Goal: Check status: Check status

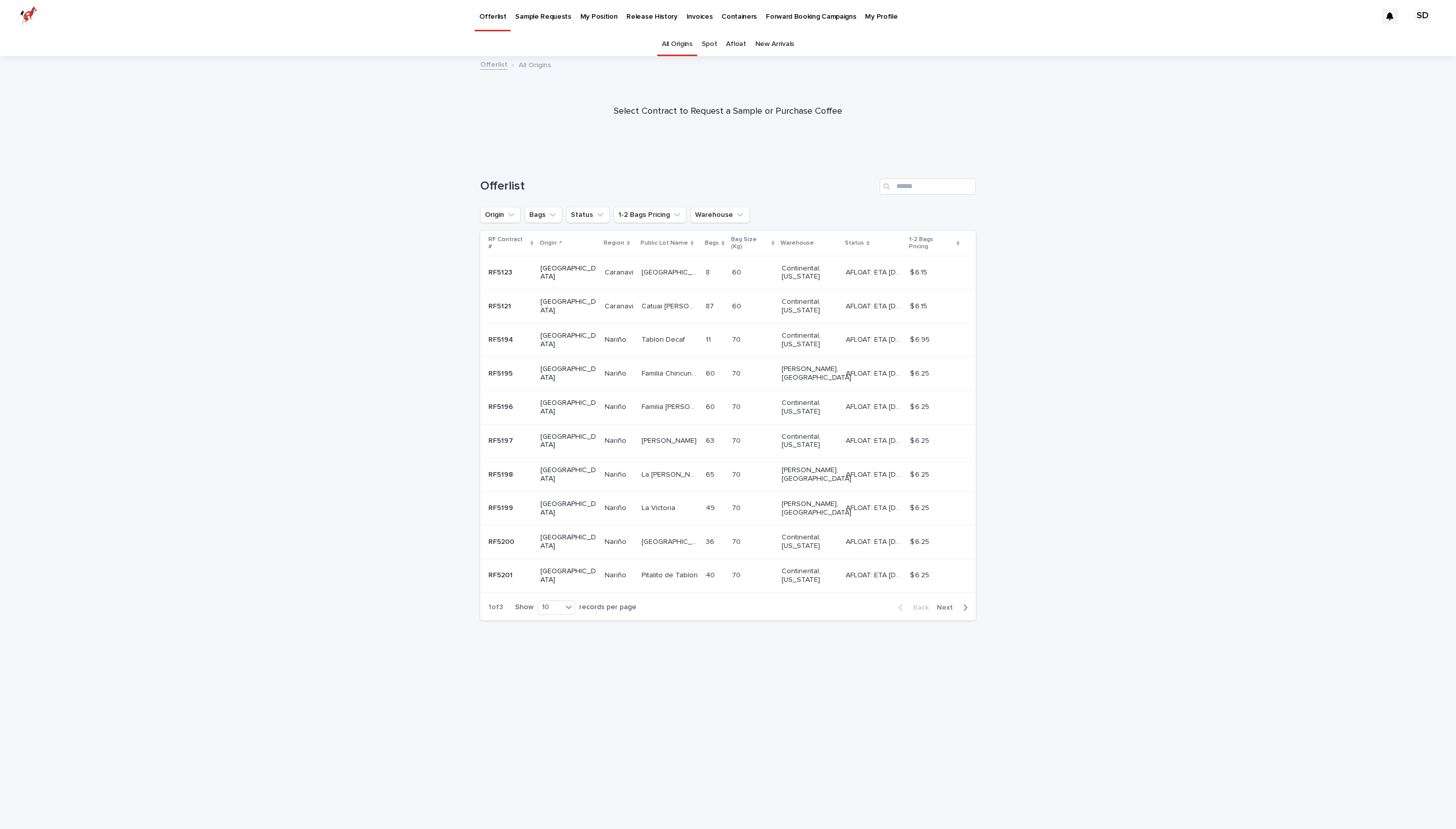
click at [677, 20] on p "Release History" at bounding box center [651, 11] width 51 height 21
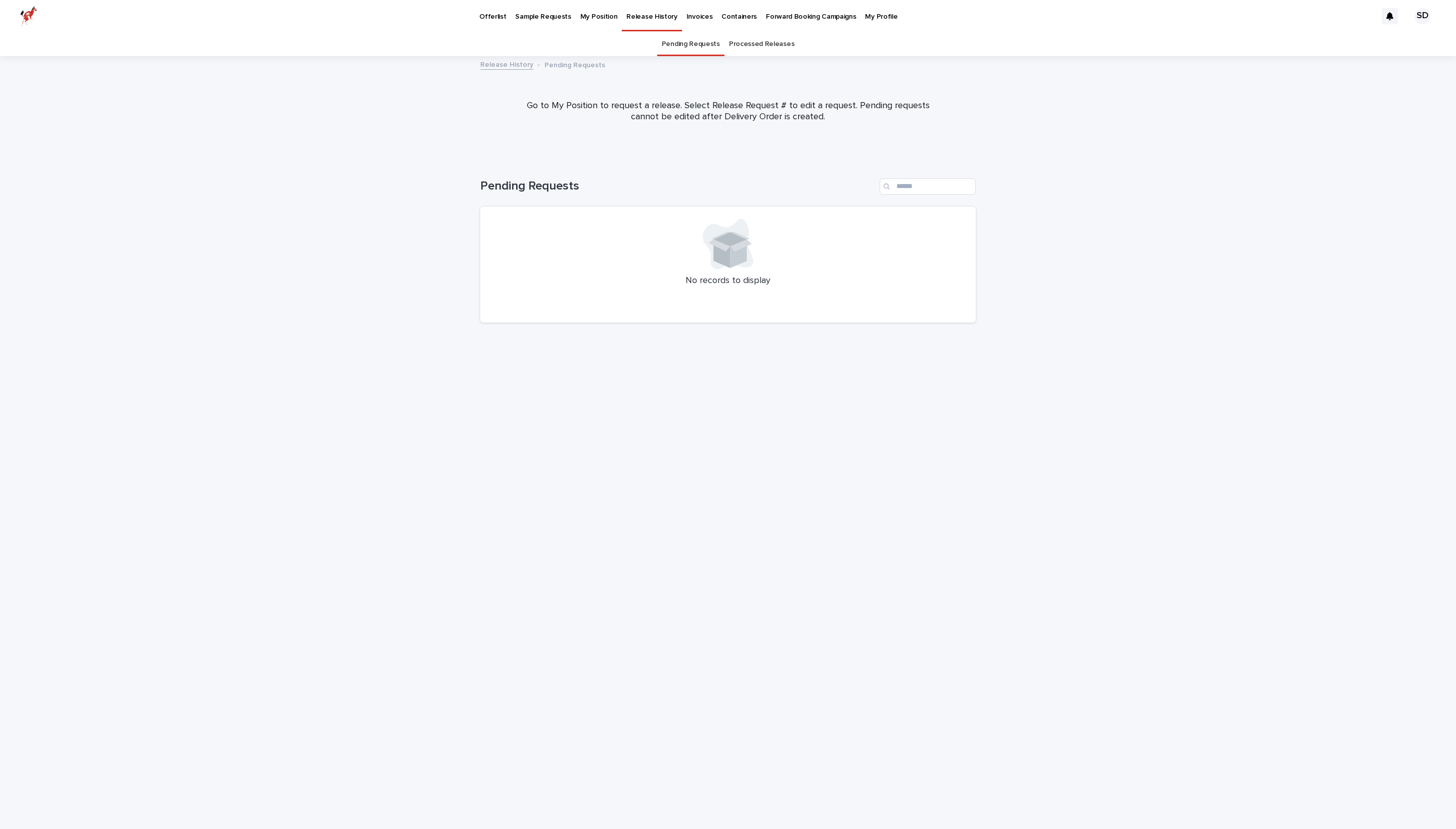
click at [786, 43] on link "Processed Releases" at bounding box center [762, 44] width 65 height 24
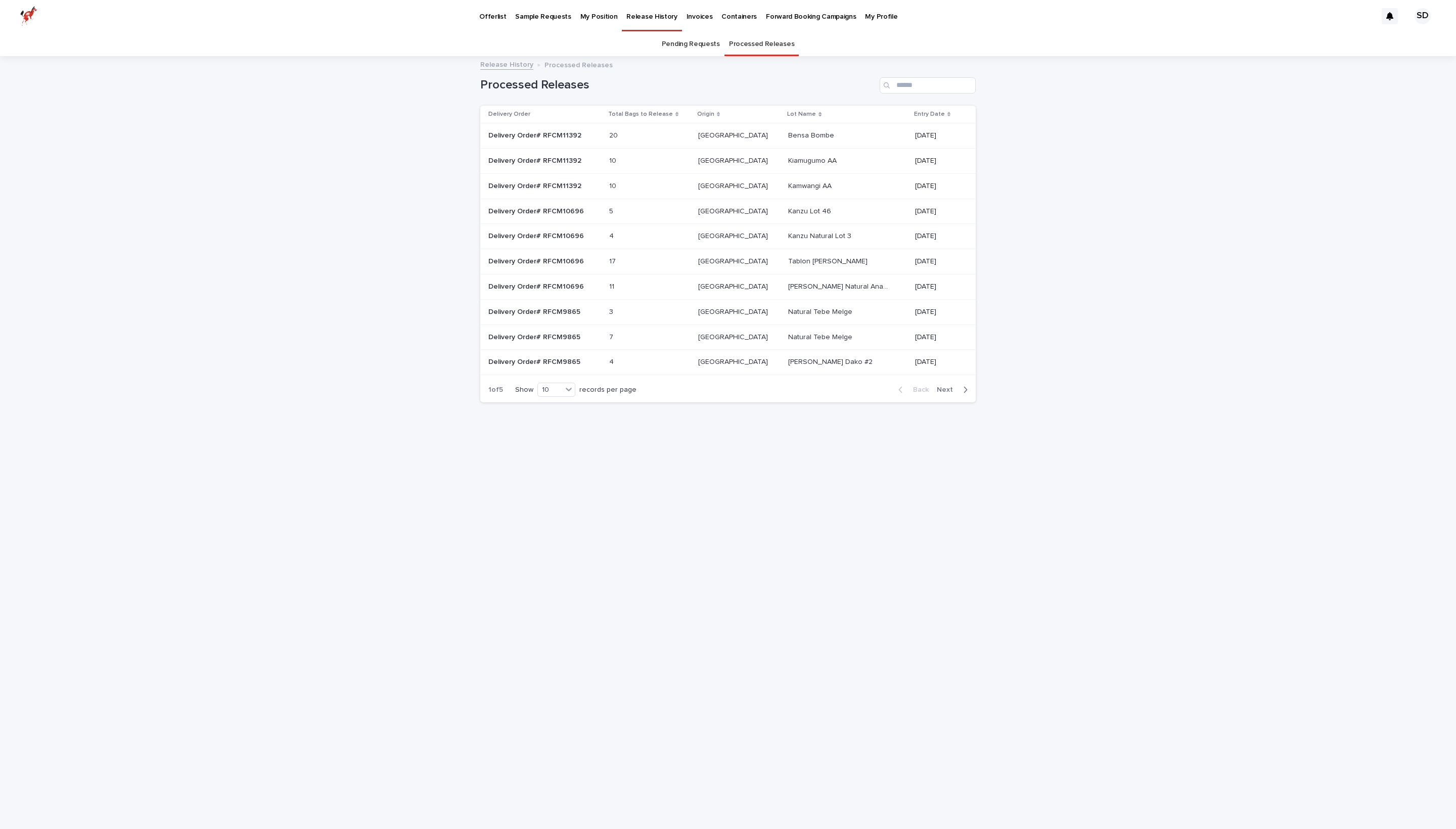
click at [788, 191] on p "Kamwangi AA" at bounding box center [810, 185] width 45 height 11
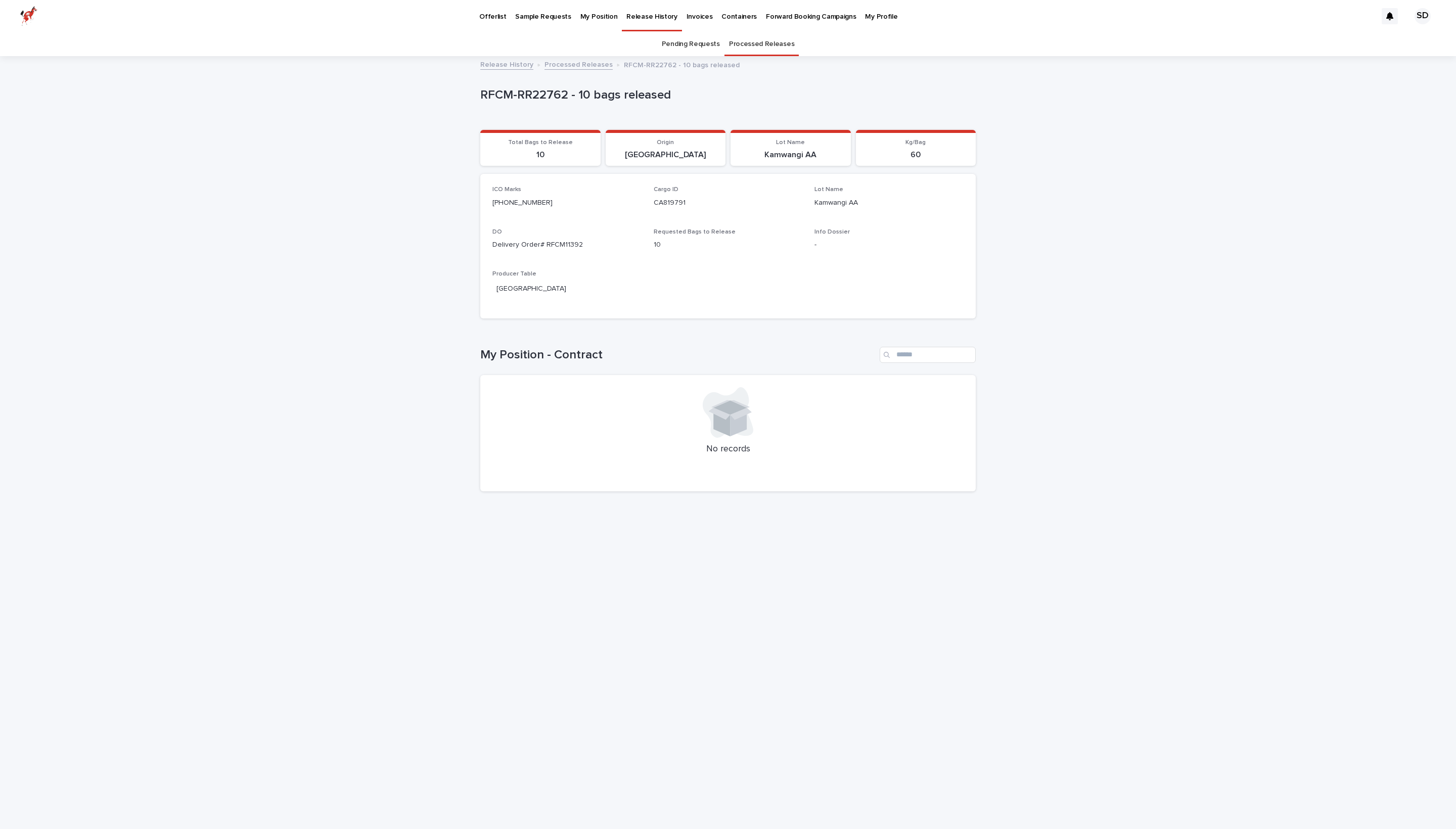
click at [618, 20] on p "My Position" at bounding box center [599, 11] width 37 height 21
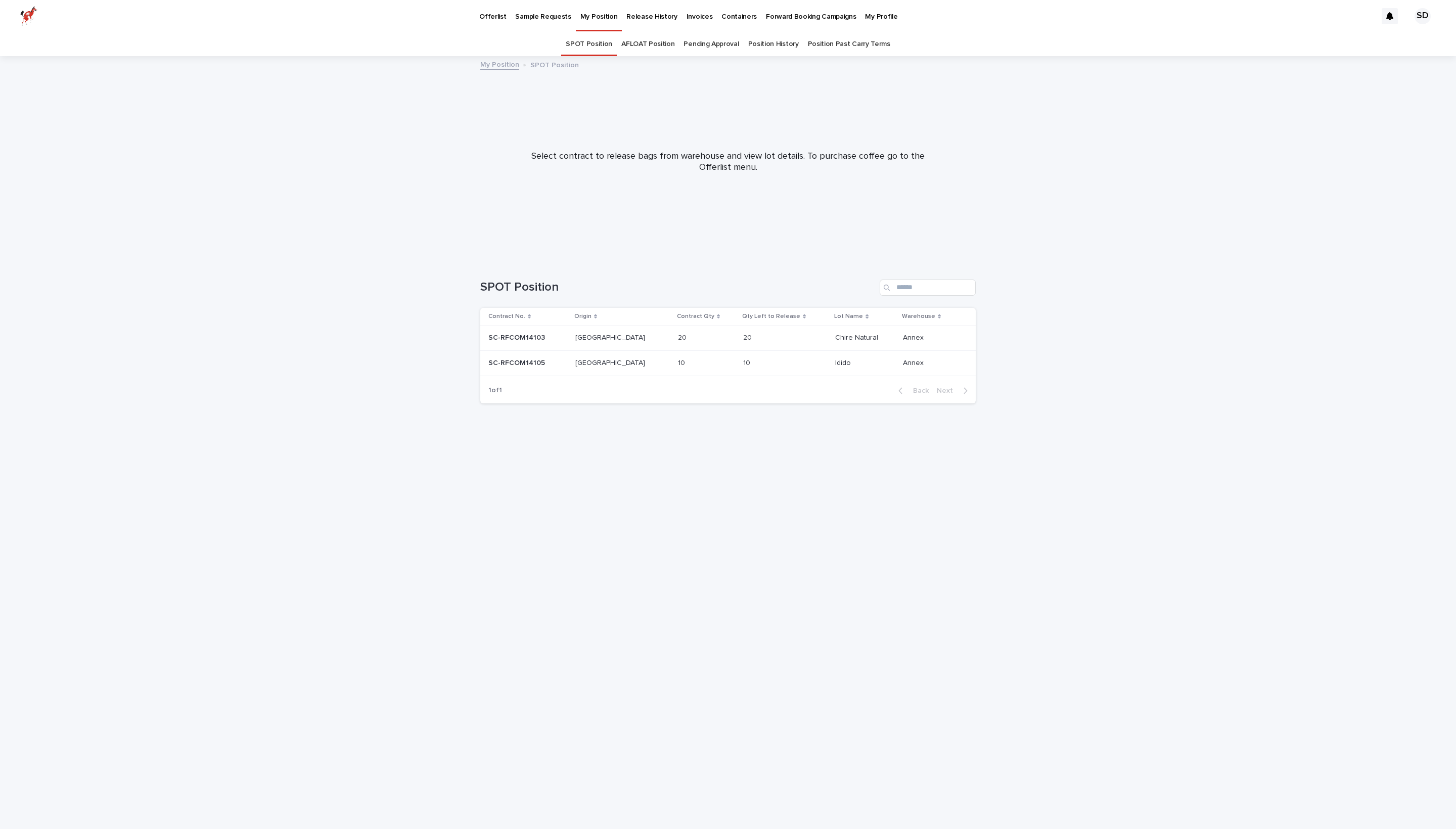
click at [781, 44] on link "Position History" at bounding box center [773, 44] width 51 height 24
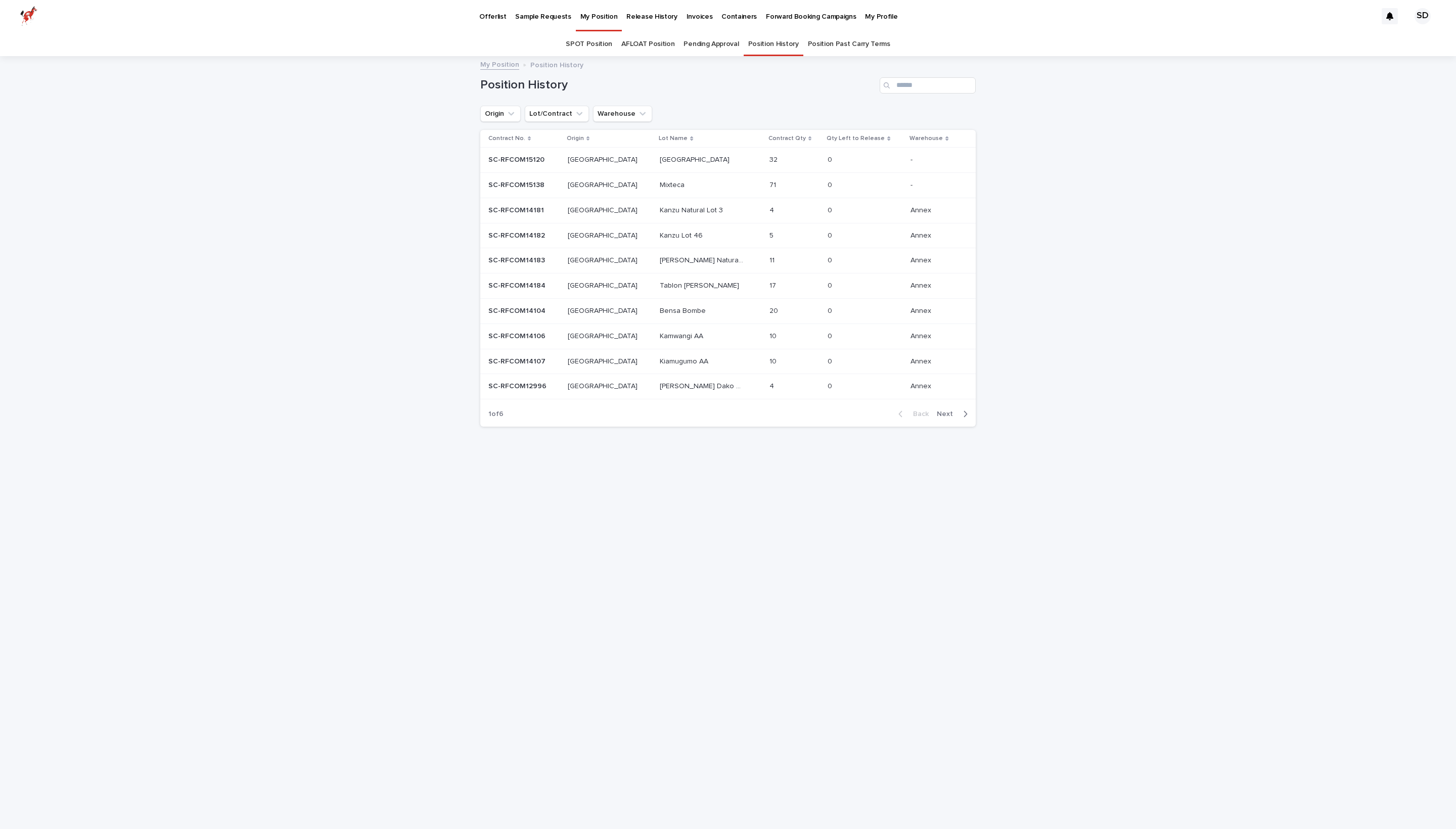
click at [660, 341] on p "Kamwangi AA" at bounding box center [682, 335] width 45 height 11
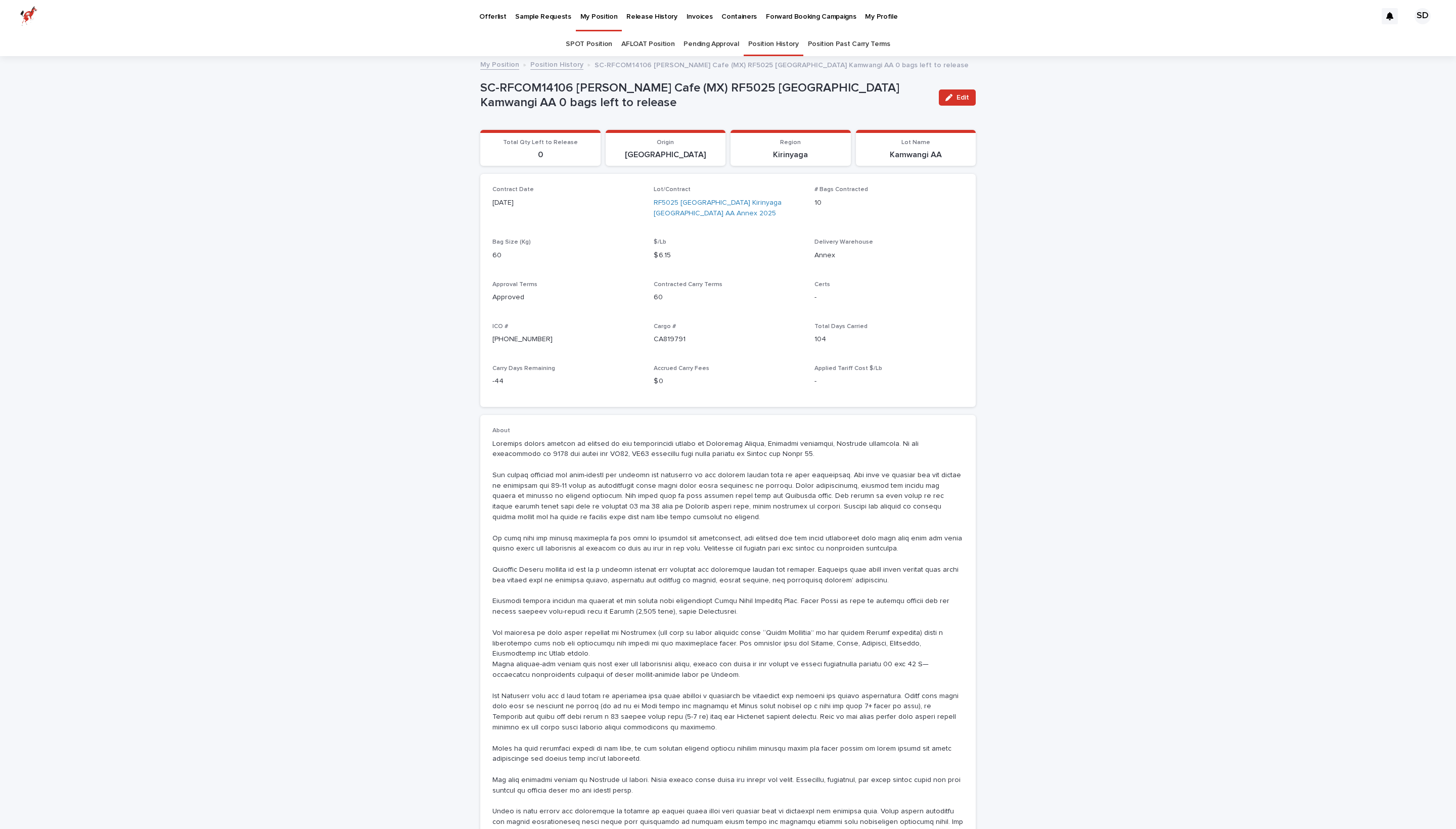
scroll to position [387, 0]
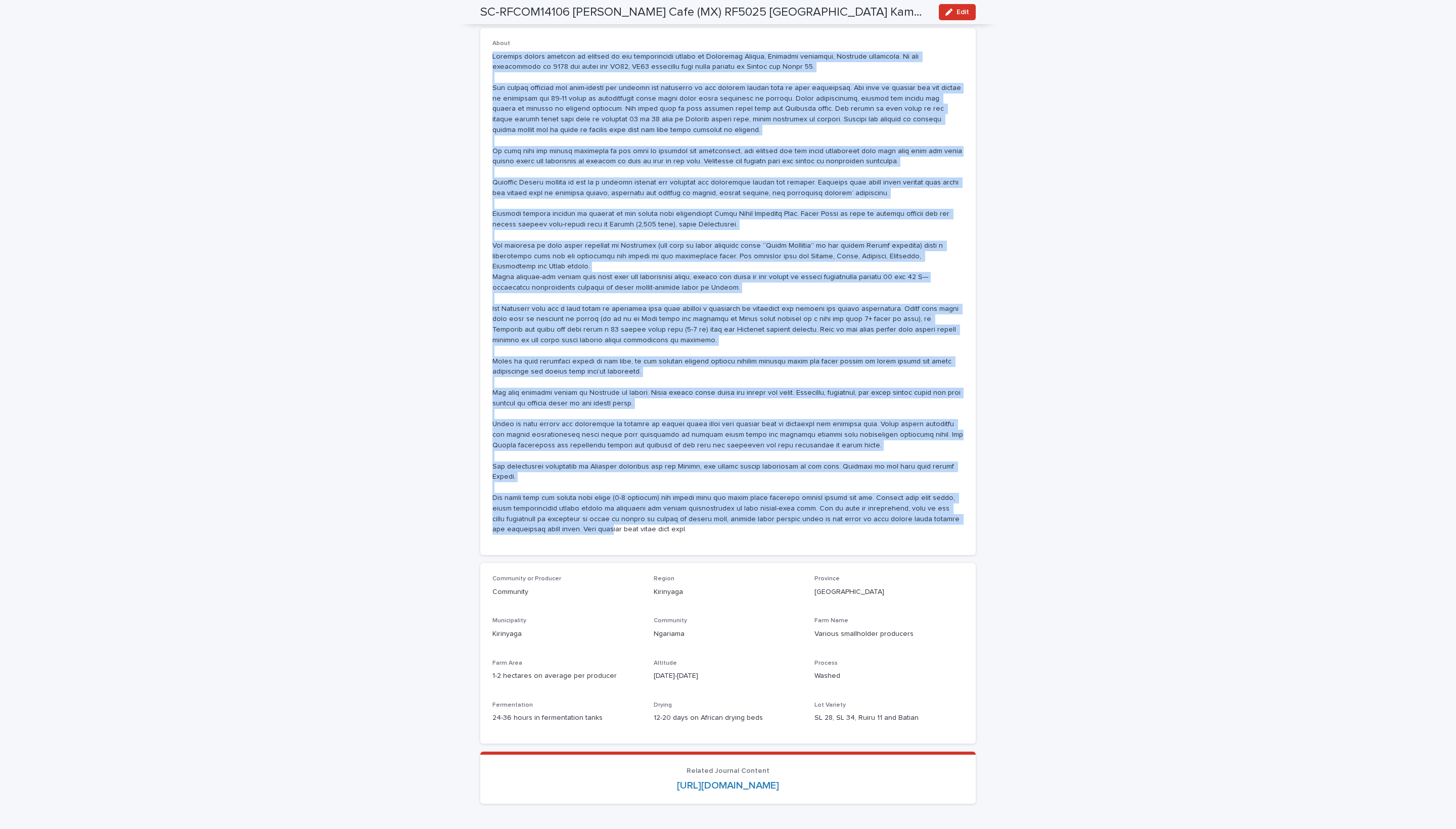
drag, startPoint x: 493, startPoint y: 110, endPoint x: 916, endPoint y: 660, distance: 693.9
click at [916, 536] on p at bounding box center [728, 293] width 471 height 484
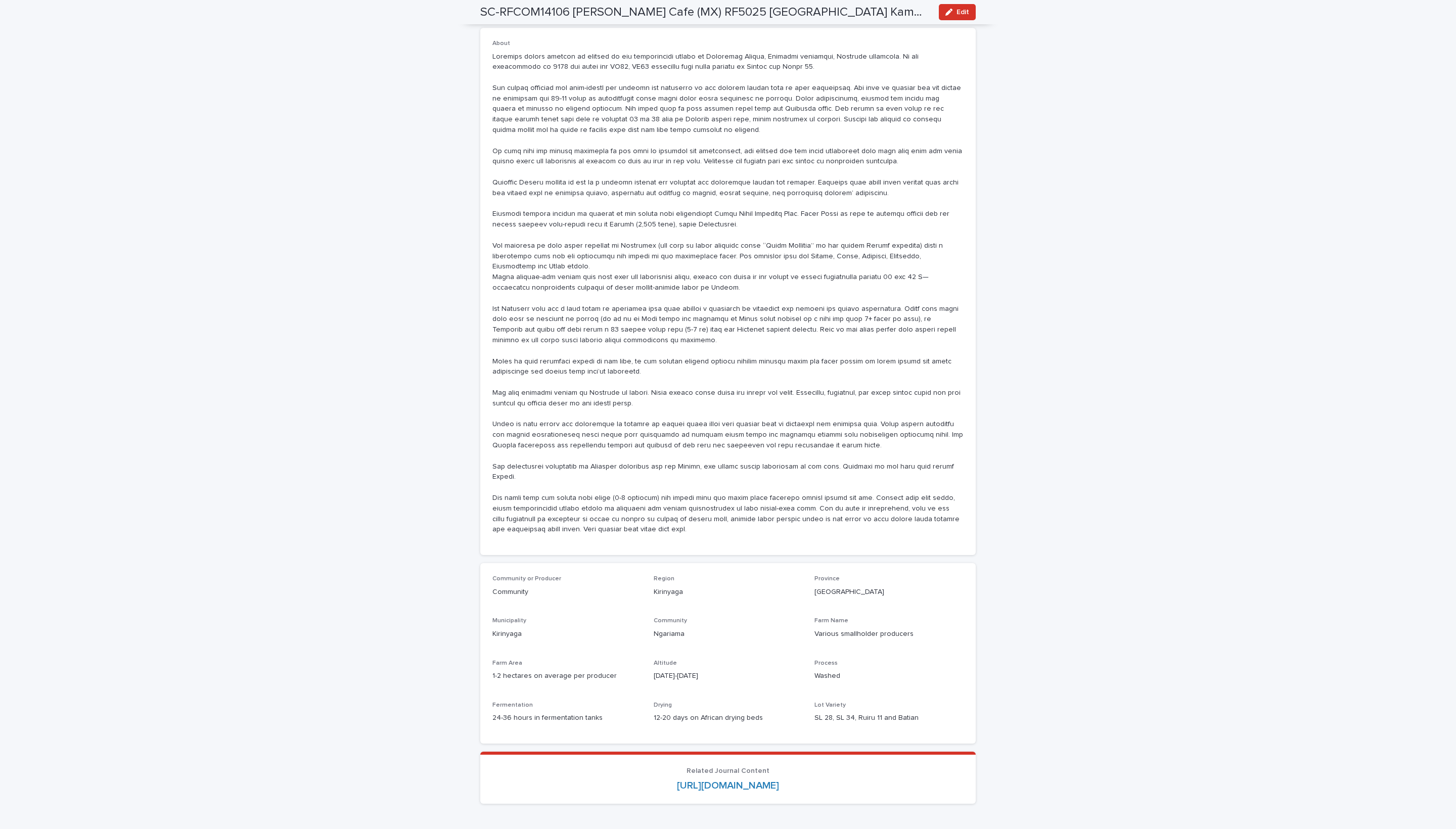
drag, startPoint x: 650, startPoint y: 701, endPoint x: 535, endPoint y: 203, distance: 511.1
click at [650, 555] on div "About" at bounding box center [727, 291] width 495 height 527
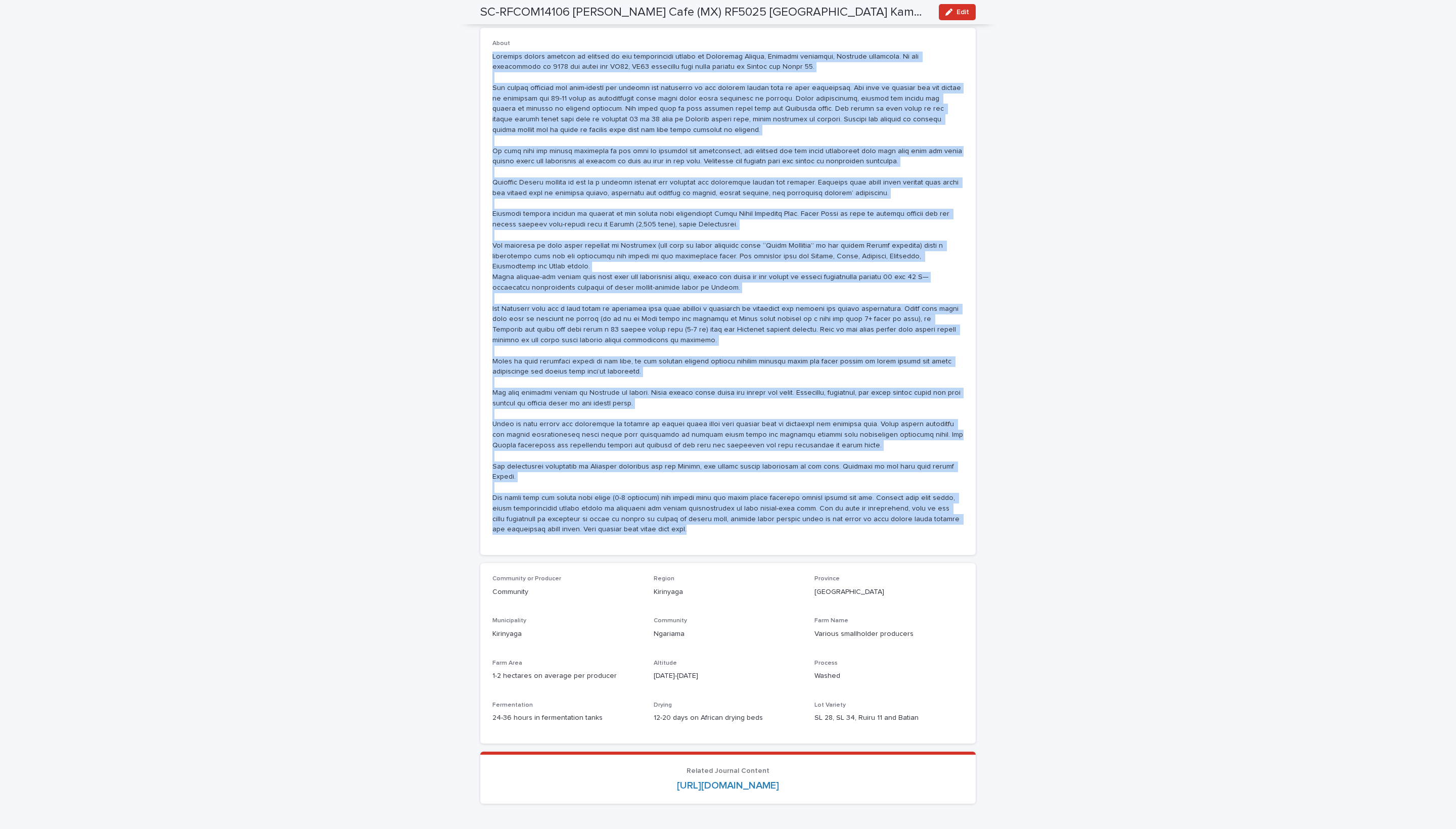
drag, startPoint x: 495, startPoint y: 109, endPoint x: 647, endPoint y: 683, distance: 593.8
click at [647, 543] on div "About" at bounding box center [728, 291] width 471 height 503
copy p "[GEOGRAPHIC_DATA] coffee factory is located in the northeastern corner of [GEOG…"
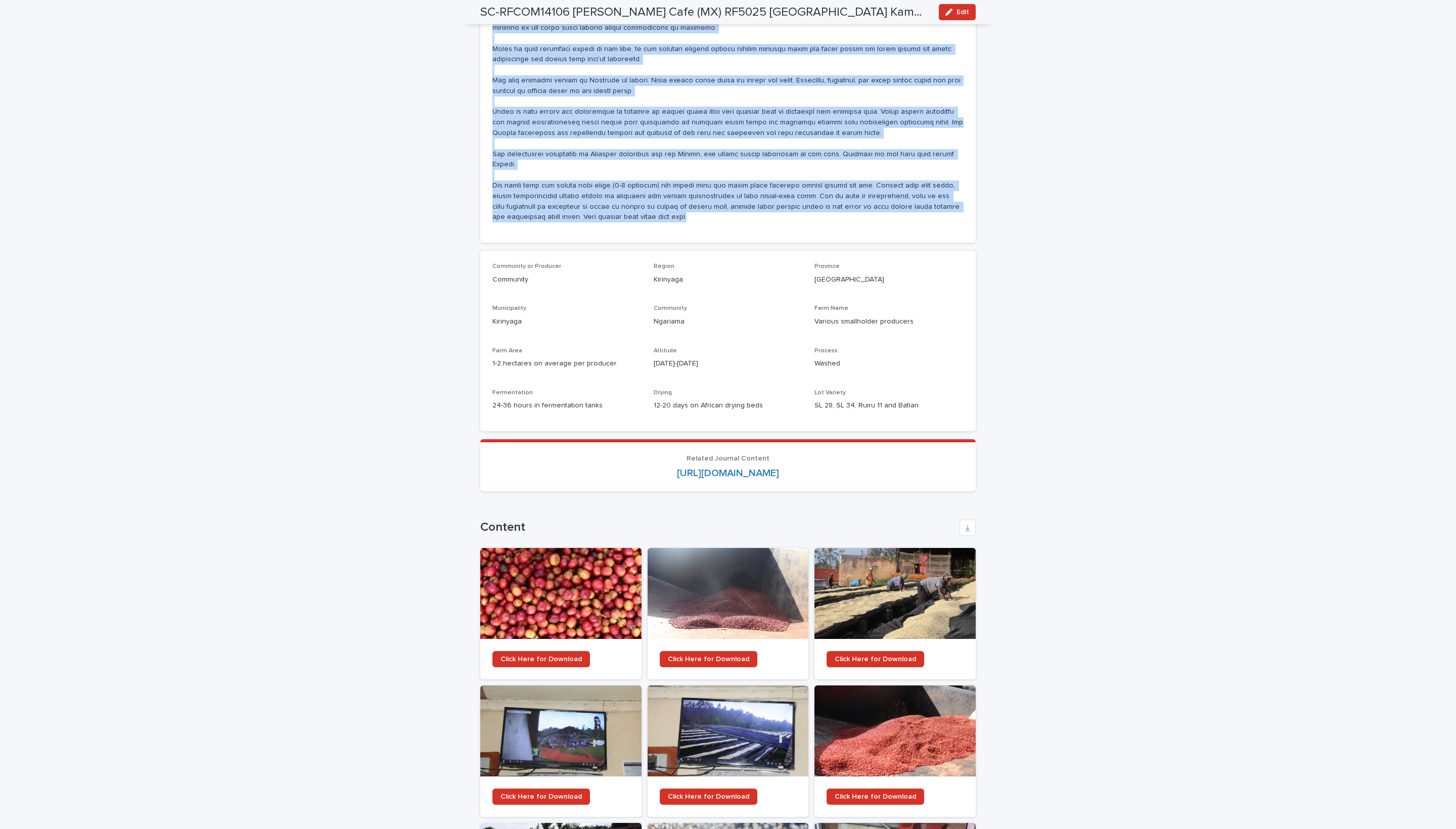
scroll to position [702, 0]
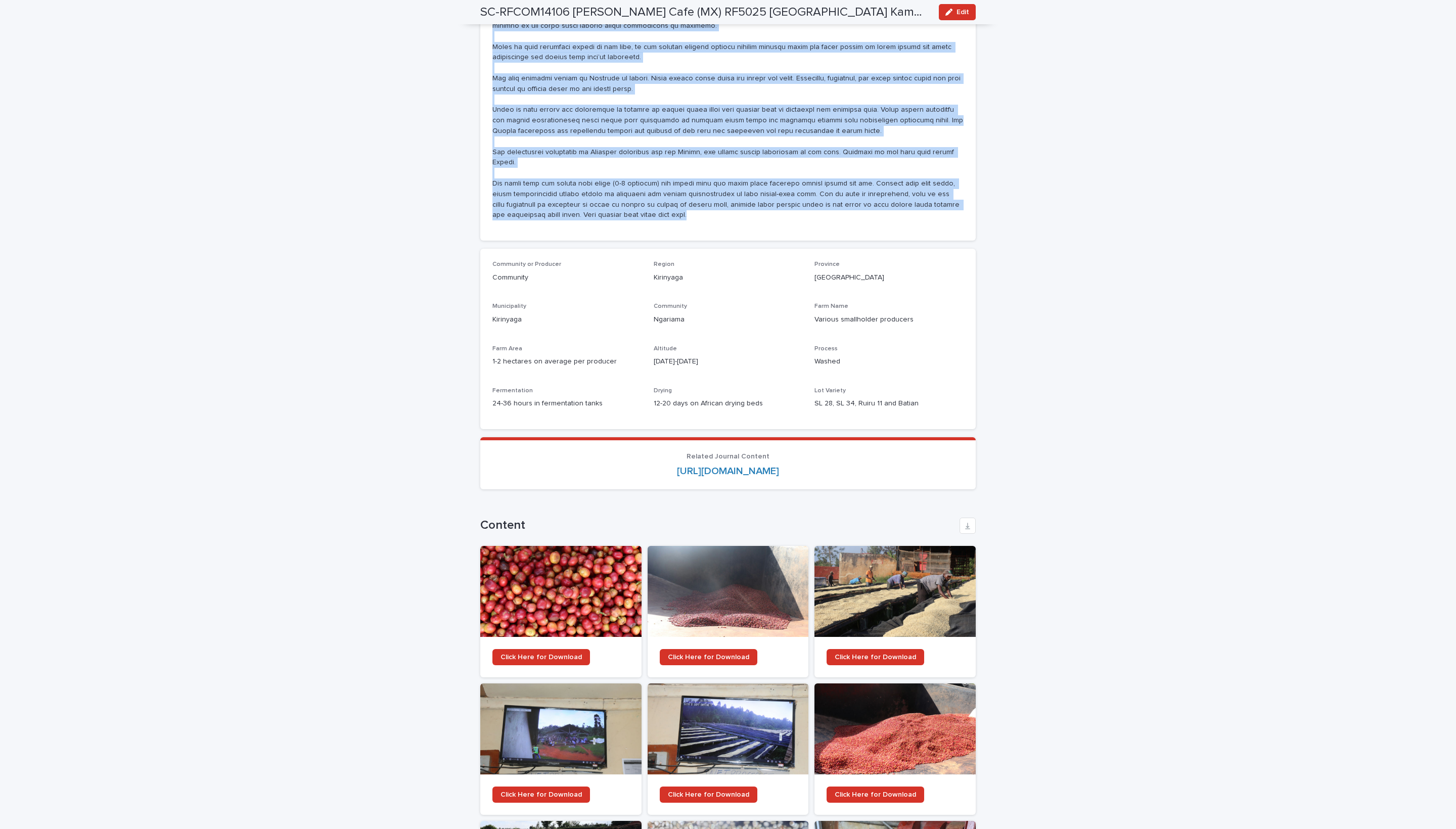
click at [701, 371] on div "Loading... Saving… Your release request exceeds the volume left in your positio…" at bounding box center [727, 275] width 495 height 1695
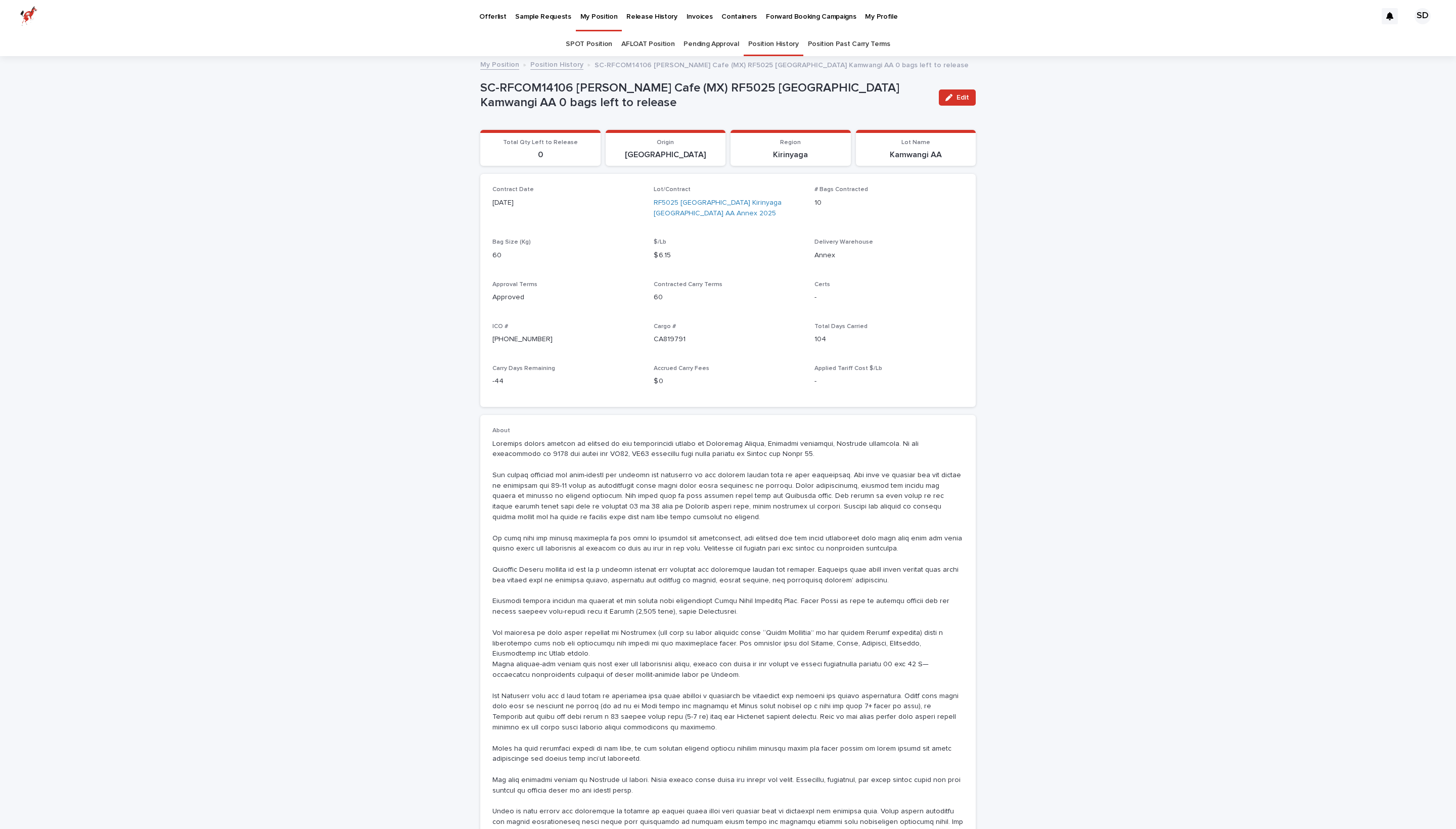
scroll to position [0, 0]
click at [677, 15] on p "Release History" at bounding box center [651, 11] width 51 height 21
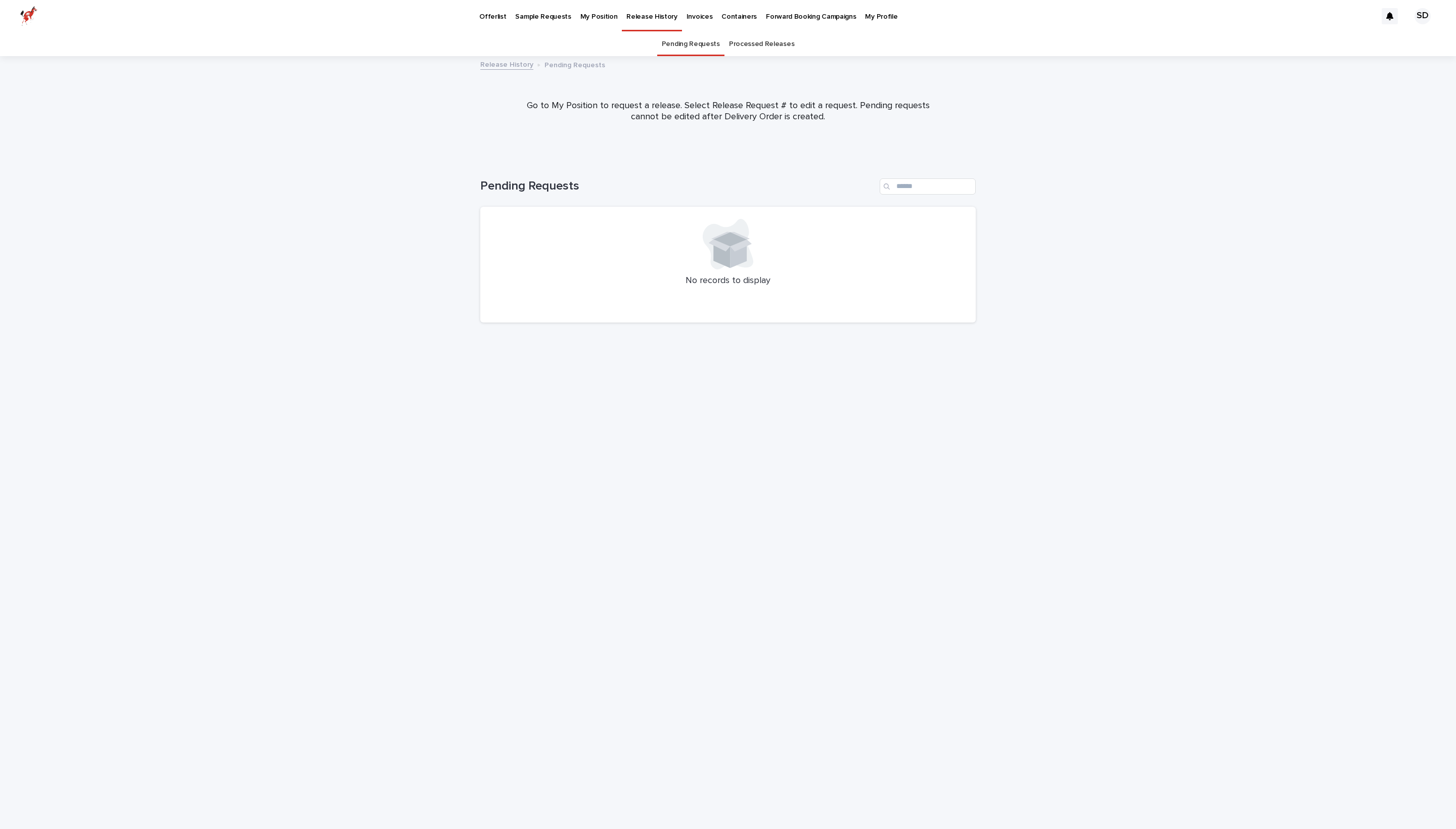
click at [759, 53] on link "Processed Releases" at bounding box center [762, 44] width 65 height 24
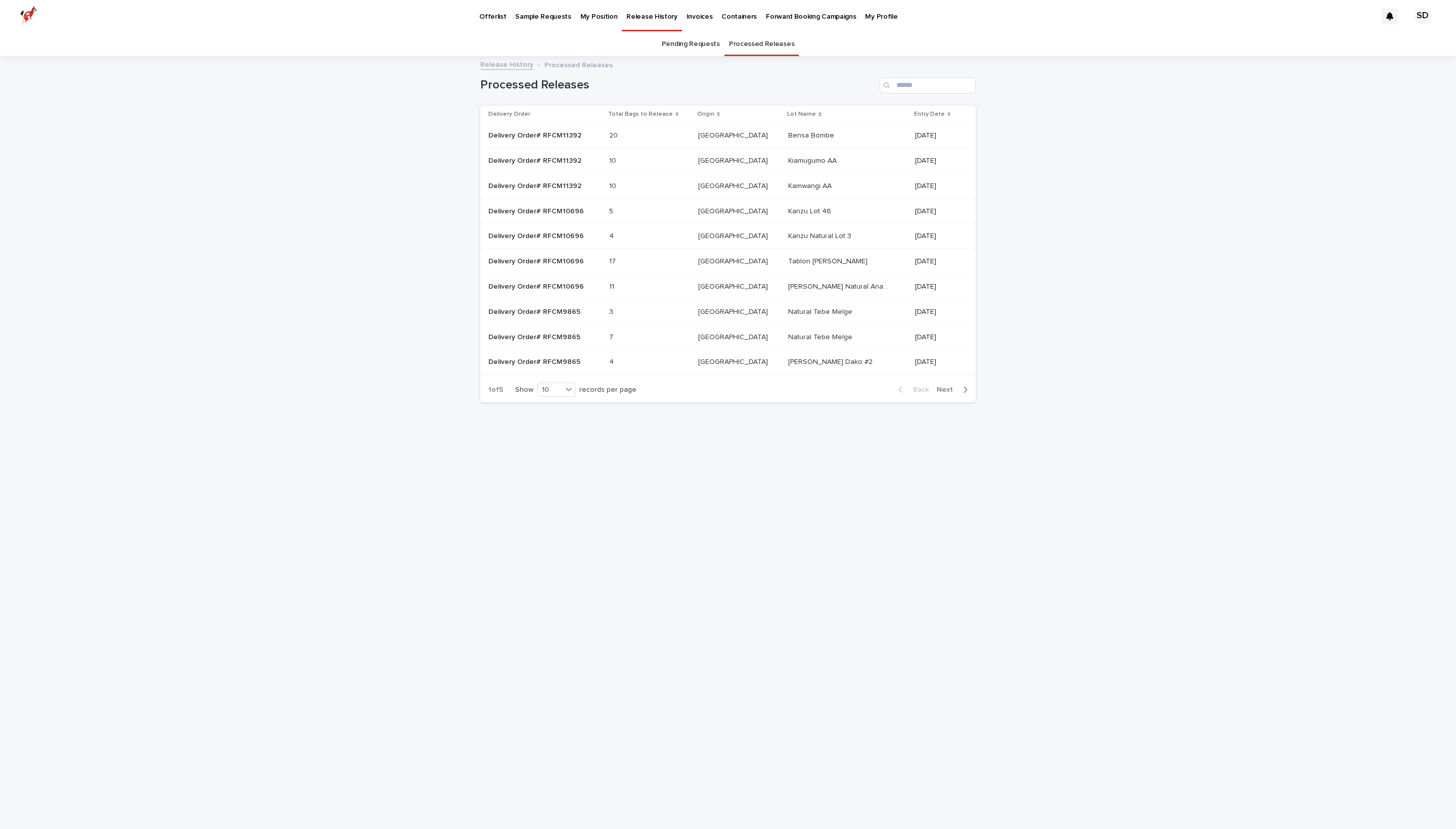
click at [788, 191] on p "Kamwangi AA" at bounding box center [810, 185] width 45 height 11
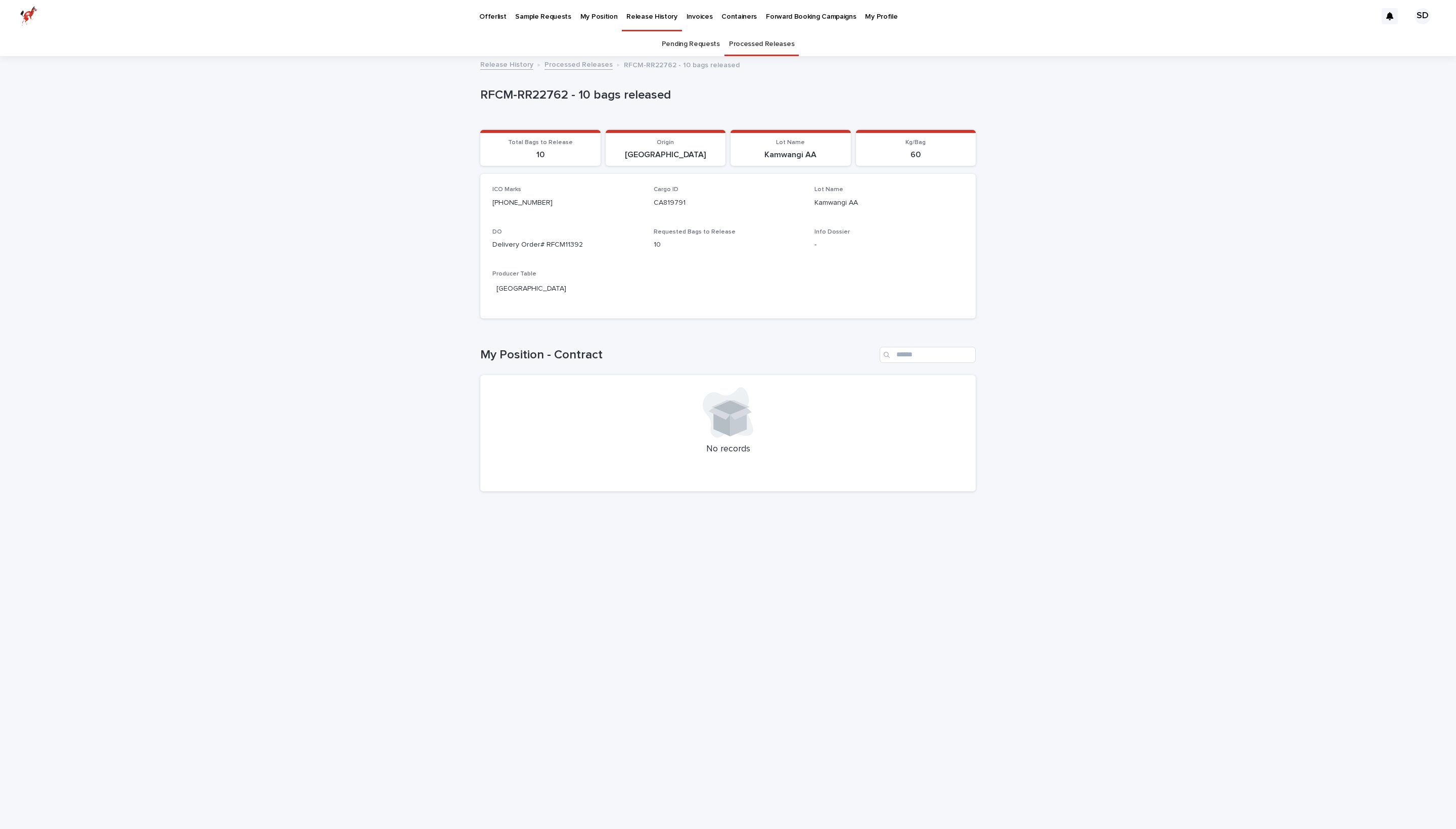
click at [618, 15] on p "My Position" at bounding box center [599, 11] width 37 height 21
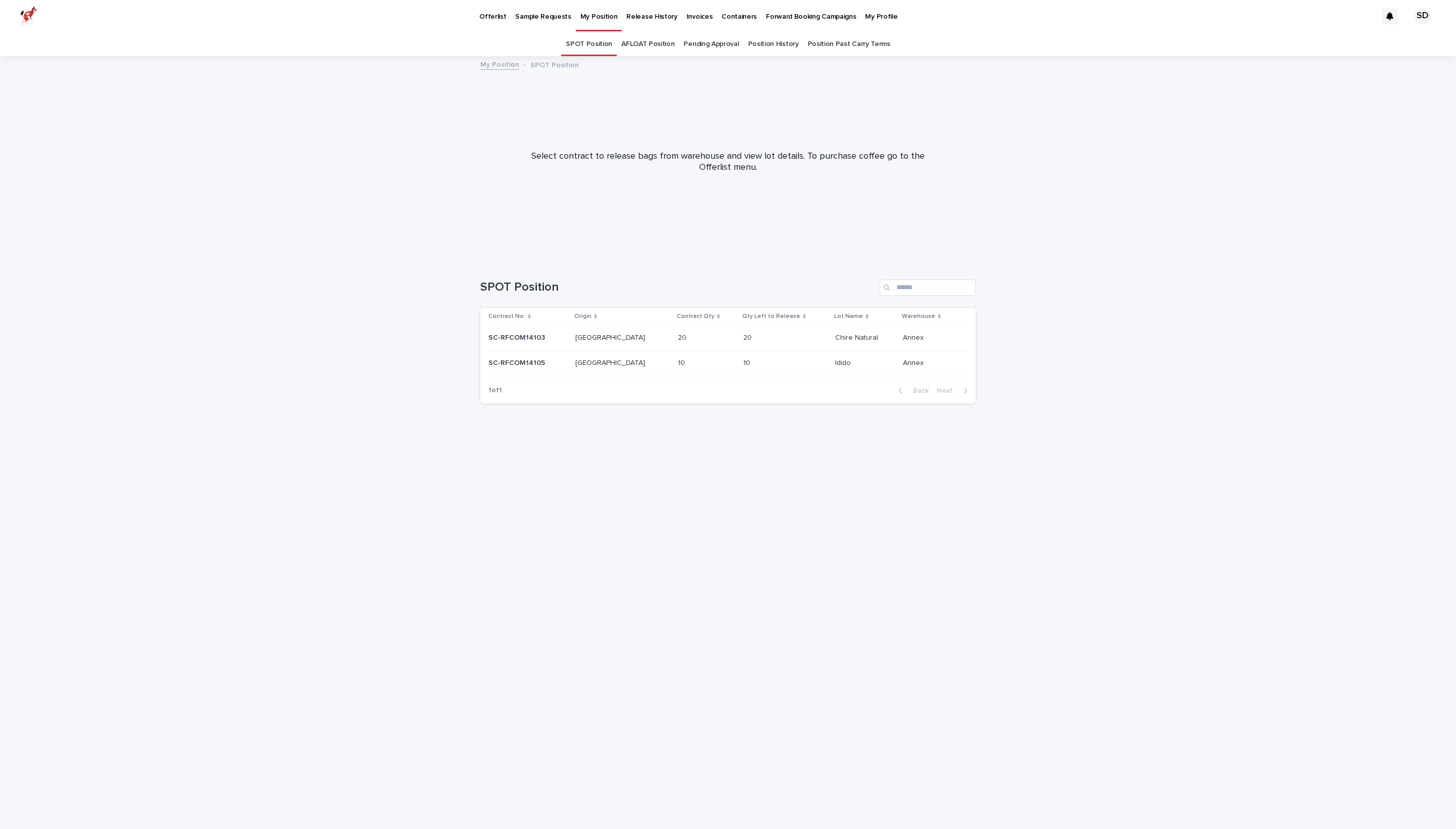
click at [710, 49] on link "Pending Approval" at bounding box center [711, 44] width 56 height 24
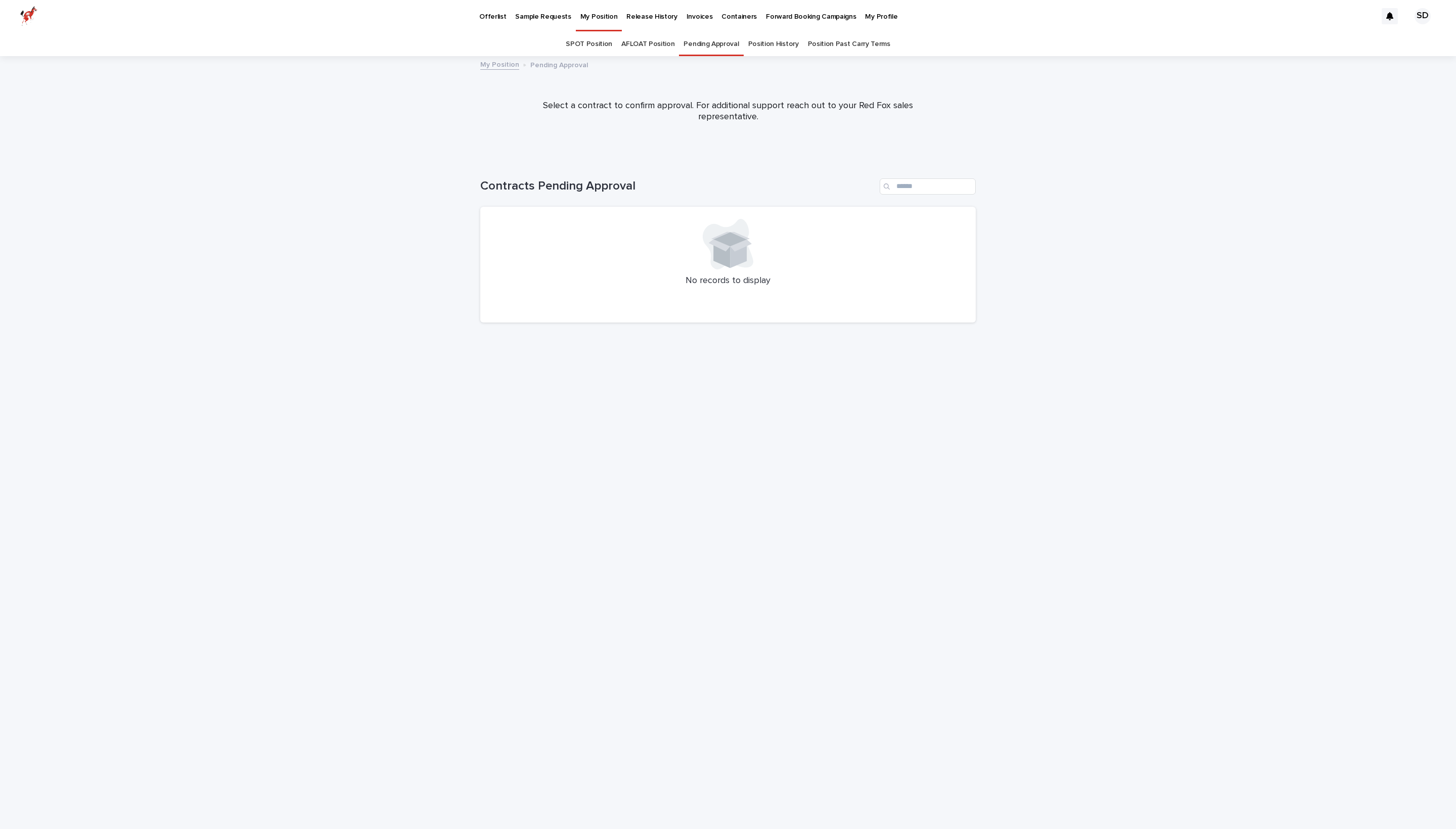
click at [777, 48] on link "Position History" at bounding box center [773, 44] width 51 height 24
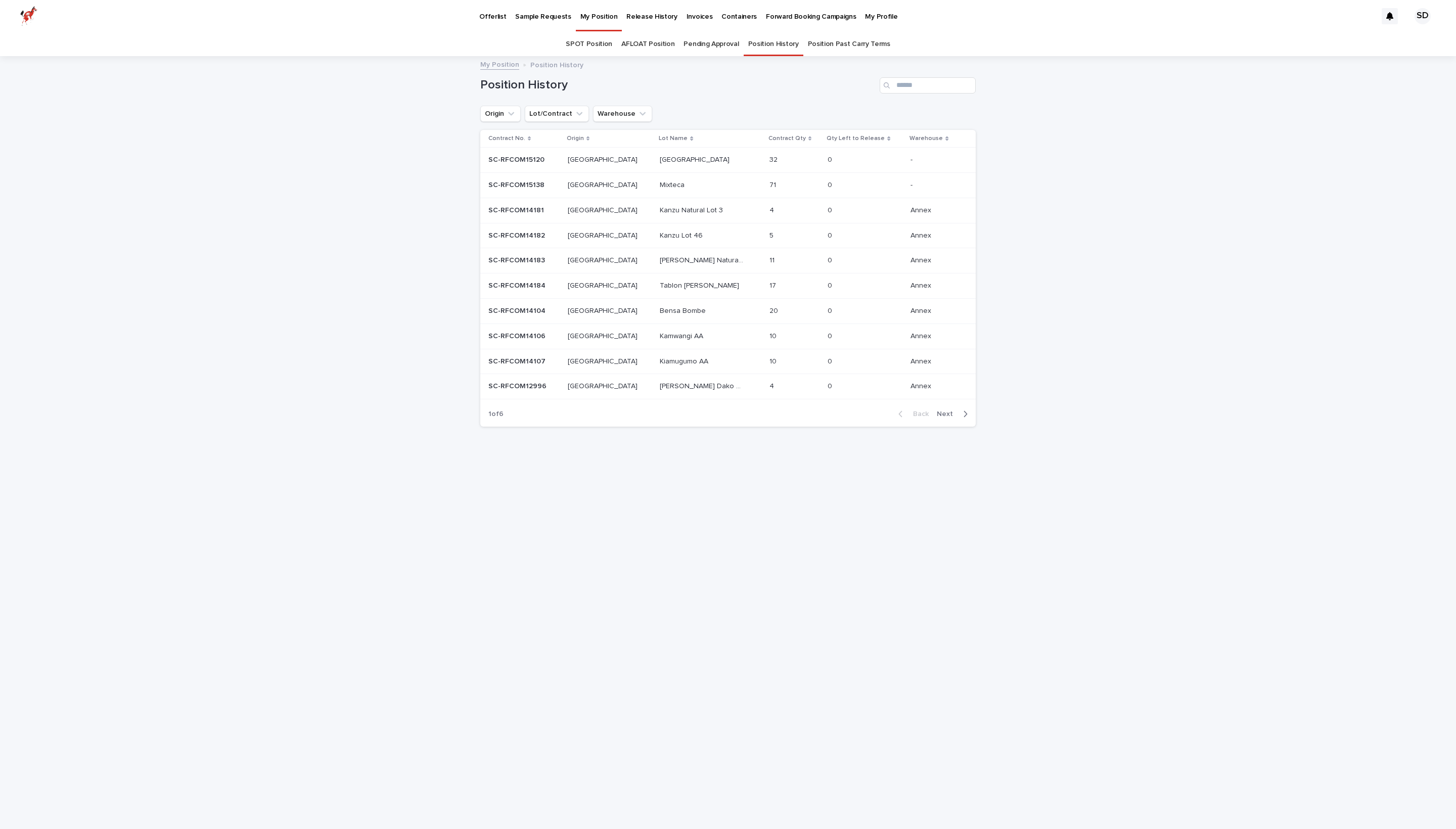
click at [670, 370] on div "Kiamugumo AA Kiamugumo AA" at bounding box center [711, 361] width 102 height 16
click at [660, 341] on p "Kamwangi AA" at bounding box center [682, 335] width 45 height 11
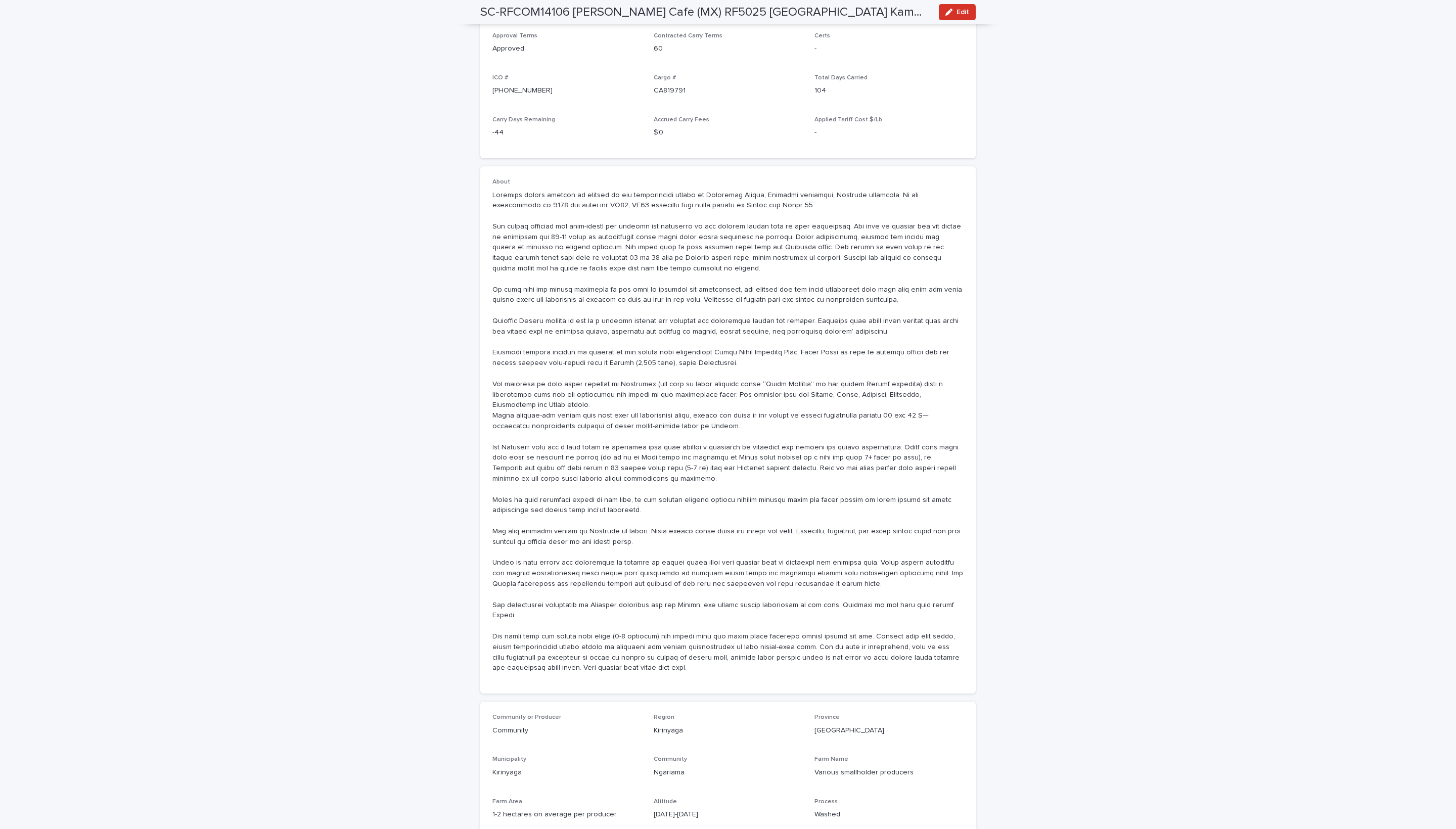
scroll to position [251, 0]
